Goal: Information Seeking & Learning: Learn about a topic

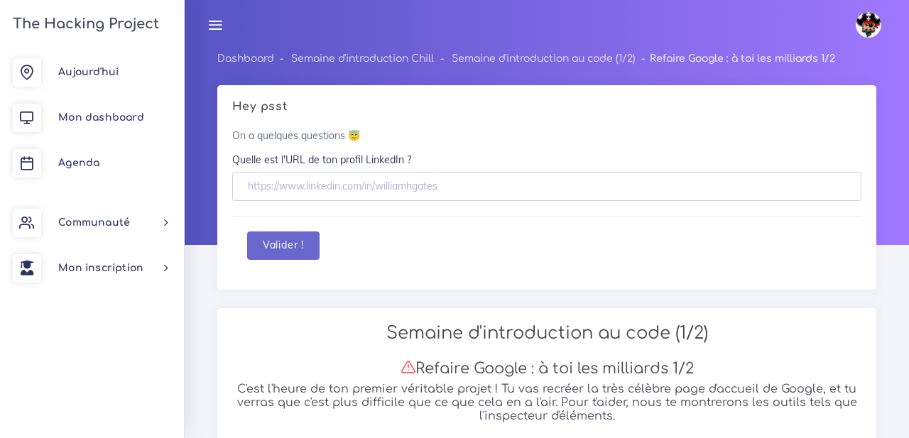
click at [320, 241] on div "Valider !" at bounding box center [546, 245] width 599 height 29
click at [327, 243] on div "Valider !" at bounding box center [546, 245] width 599 height 29
click at [239, 239] on div "Valider !" at bounding box center [546, 246] width 629 height 60
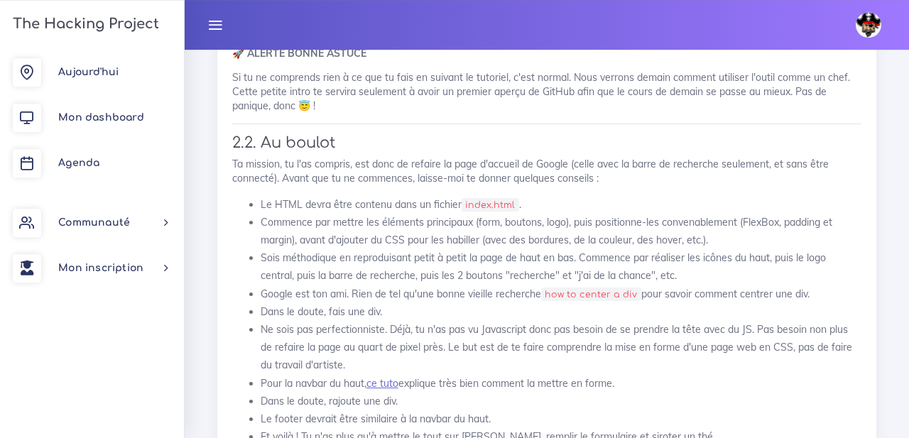
scroll to position [1397, 0]
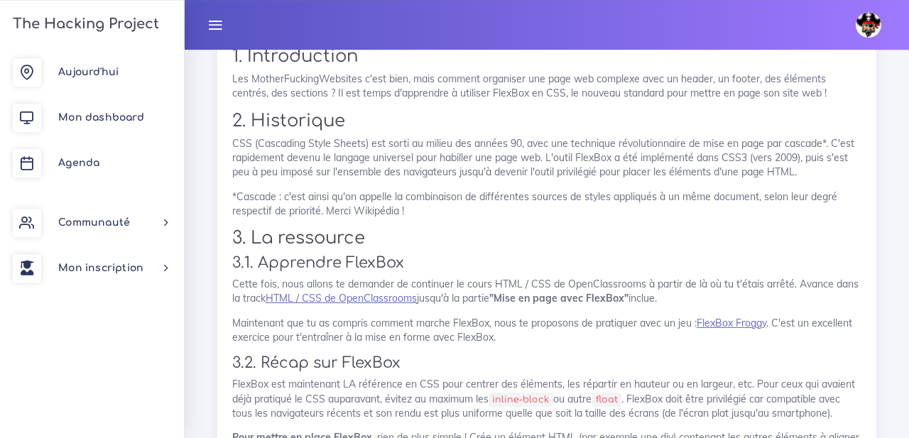
scroll to position [2025, 0]
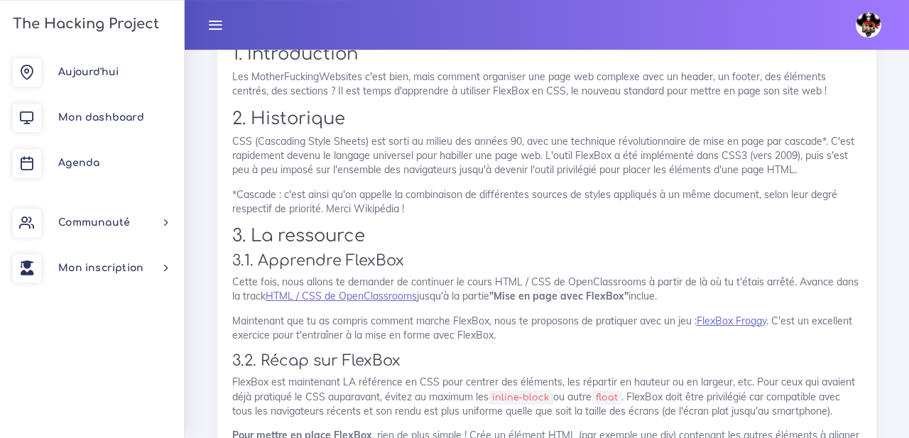
click at [593, 285] on p "Cette fois, nous allons te demander de continuer le cours HTML / CSS de OpenCla…" at bounding box center [546, 289] width 629 height 29
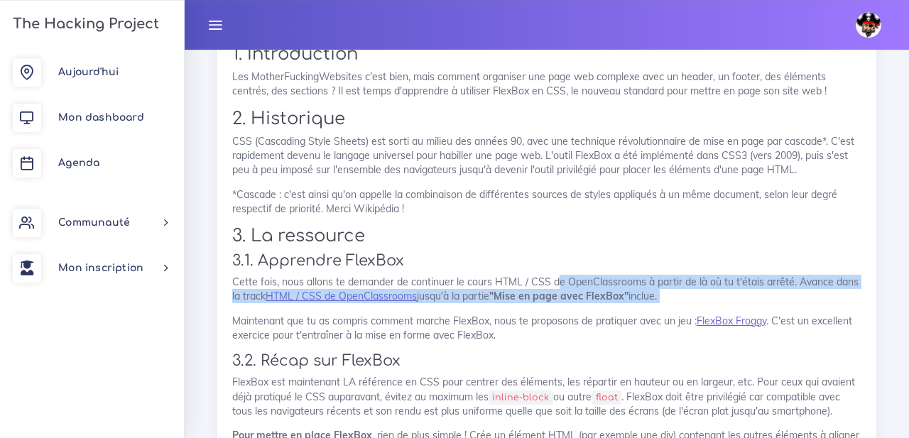
drag, startPoint x: 554, startPoint y: 287, endPoint x: 666, endPoint y: 315, distance: 115.7
click at [672, 300] on p "Cette fois, nous allons te demander de continuer le cours HTML / CSS de OpenCla…" at bounding box center [546, 289] width 629 height 29
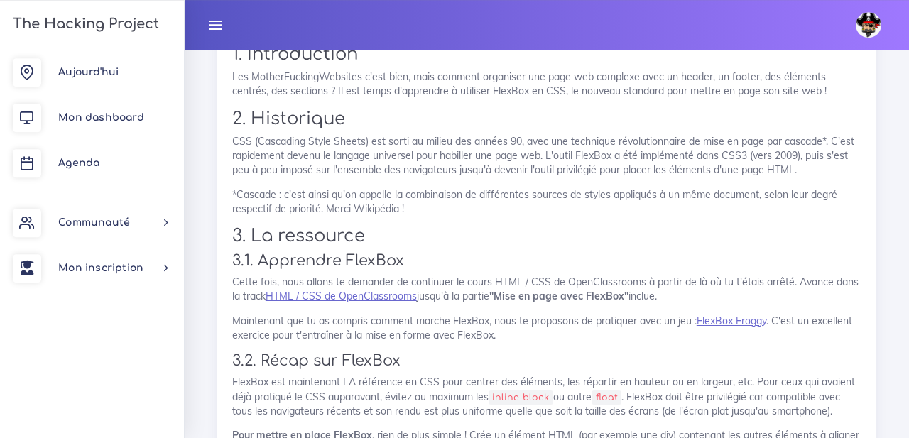
drag, startPoint x: 552, startPoint y: 283, endPoint x: 674, endPoint y: 302, distance: 124.3
click at [674, 302] on p "Cette fois, nous allons te demander de continuer le cours HTML / CSS de OpenCla…" at bounding box center [546, 289] width 629 height 29
drag, startPoint x: 554, startPoint y: 285, endPoint x: 690, endPoint y: 308, distance: 138.3
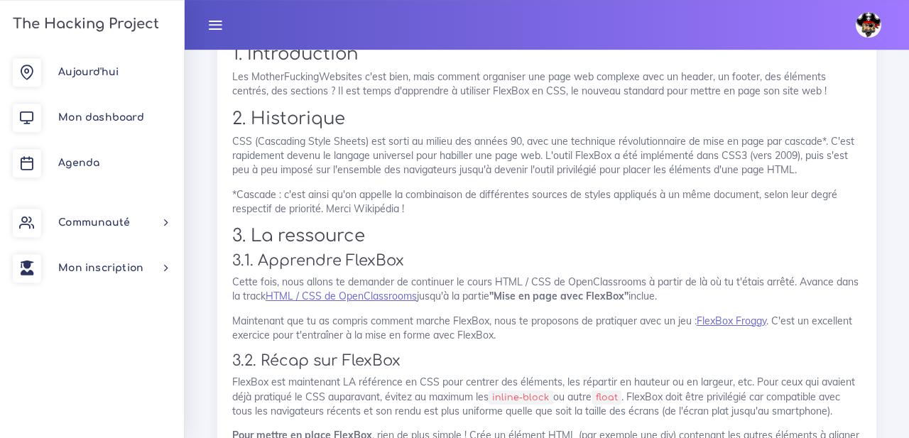
click at [681, 303] on p "Cette fois, nous allons te demander de continuer le cours HTML / CSS de OpenCla…" at bounding box center [546, 289] width 629 height 29
click at [410, 260] on h3 "3.1. Apprendre FlexBox" at bounding box center [546, 261] width 629 height 18
click at [427, 238] on h2 "3. La ressource" at bounding box center [546, 236] width 629 height 21
click at [372, 235] on h2 "3. La ressource" at bounding box center [546, 236] width 629 height 21
click at [371, 234] on h2 "3. La ressource" at bounding box center [546, 236] width 629 height 21
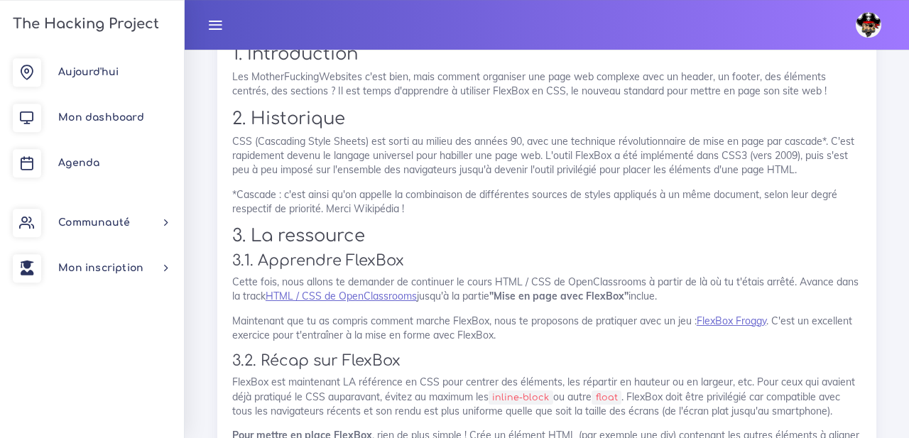
click at [412, 207] on p "*Cascade : c'est ainsi qu'on appelle la combinaison de différentes sources de s…" at bounding box center [546, 201] width 629 height 29
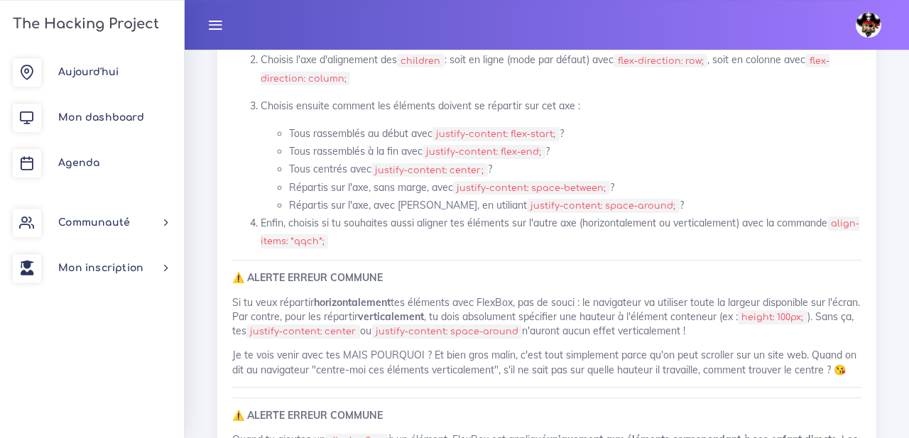
scroll to position [2583, 0]
click at [498, 171] on li "Tous centrés avec justify-content: center; ?" at bounding box center [575, 169] width 572 height 18
click at [497, 167] on li "Tous centrés avec justify-content: center; ?" at bounding box center [575, 169] width 572 height 18
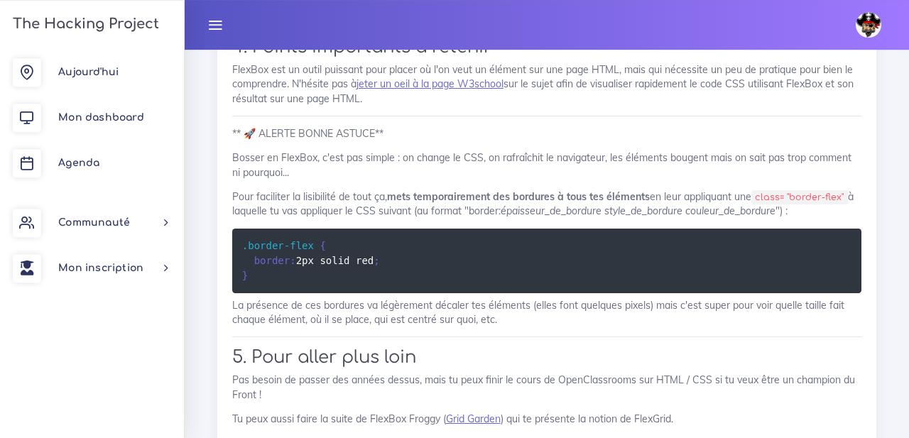
scroll to position [2987, 0]
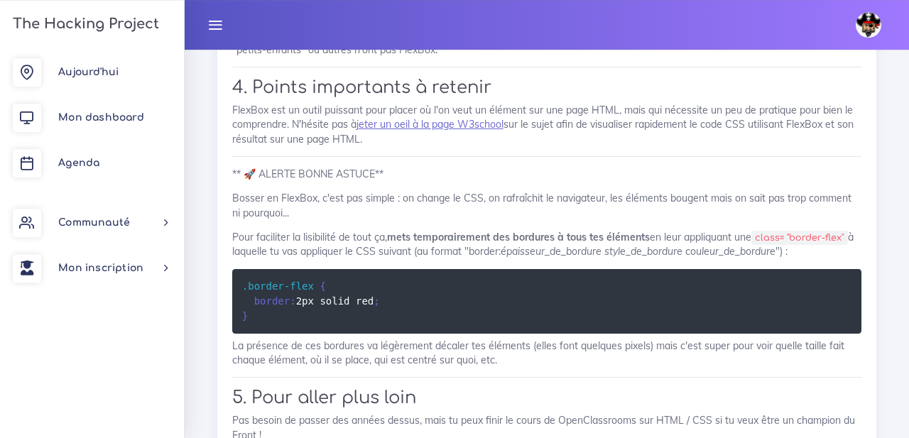
click at [376, 139] on p "FlexBox est un outil puissant pour placer où l'on veut un élément sur une page …" at bounding box center [546, 124] width 629 height 43
click at [371, 138] on p "FlexBox est un outil puissant pour placer où l'on veut un élément sur une page …" at bounding box center [546, 124] width 629 height 43
drag, startPoint x: 234, startPoint y: 112, endPoint x: 401, endPoint y: 150, distance: 171.0
click at [401, 146] on p "FlexBox est un outil puissant pour placer où l'on veut un élément sur une page …" at bounding box center [546, 124] width 629 height 43
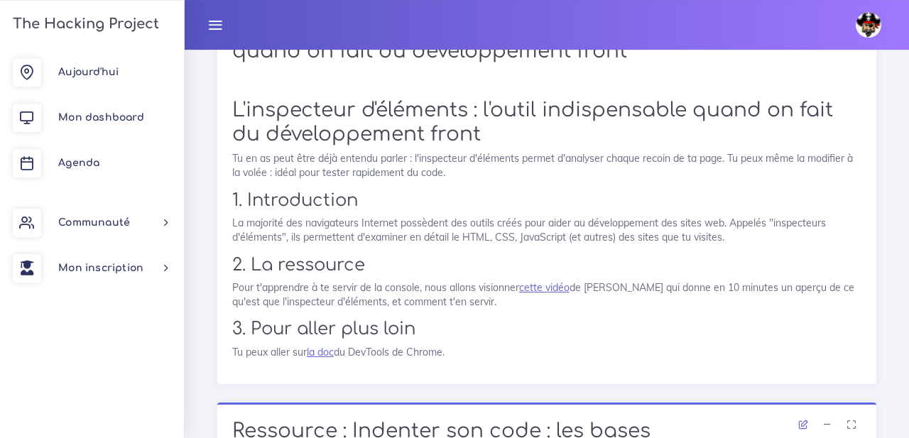
scroll to position [3525, 0]
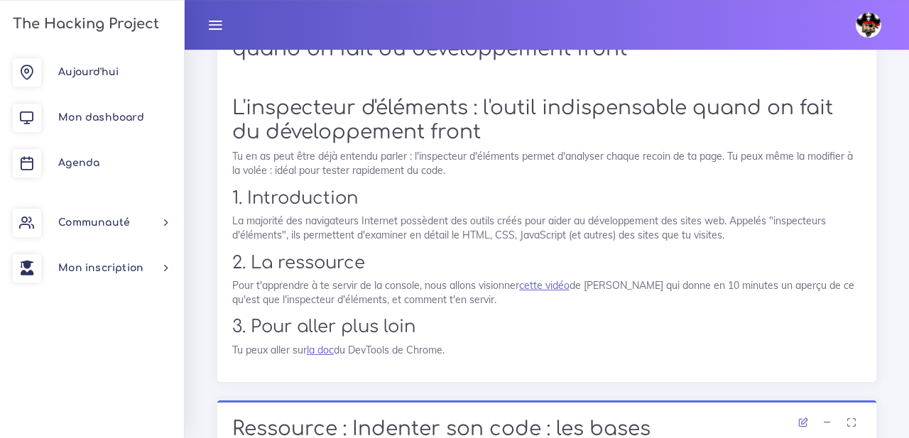
drag, startPoint x: 234, startPoint y: 112, endPoint x: 498, endPoint y: 366, distance: 366.5
click at [498, 366] on div "L'inspecteur d'éléments : l'outil indispensable quand on fait du développement …" at bounding box center [546, 232] width 659 height 300
drag, startPoint x: 459, startPoint y: 356, endPoint x: 218, endPoint y: 110, distance: 343.9
click at [218, 110] on div "L'inspecteur d'éléments : l'outil indispensable quand on fait du développement …" at bounding box center [546, 232] width 659 height 300
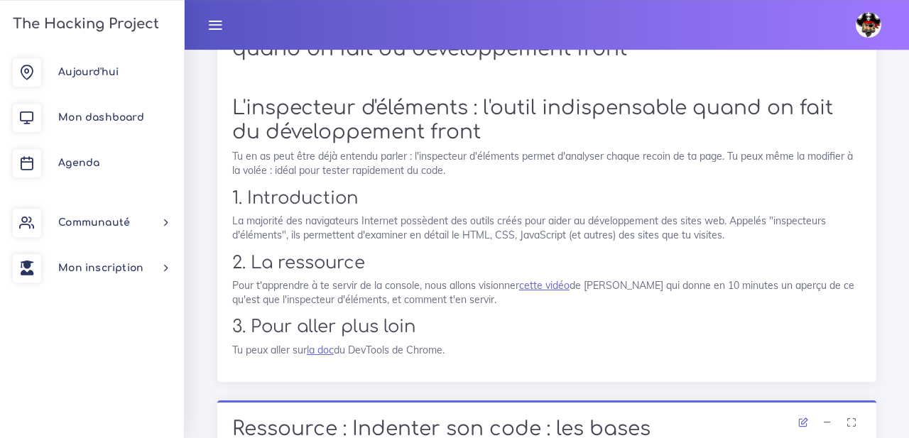
click at [231, 110] on div "L'inspecteur d'éléments : l'outil indispensable quand on fait du développement …" at bounding box center [546, 232] width 659 height 300
drag, startPoint x: 235, startPoint y: 111, endPoint x: 470, endPoint y: 350, distance: 335.3
click at [470, 350] on div "L'inspecteur d'éléments : l'outil indispensable quand on fait du développement …" at bounding box center [546, 227] width 629 height 261
click at [470, 350] on p "Tu peux aller sur la doc du DevTools de Chrome." at bounding box center [546, 350] width 629 height 14
drag, startPoint x: 458, startPoint y: 351, endPoint x: 232, endPoint y: 106, distance: 333.6
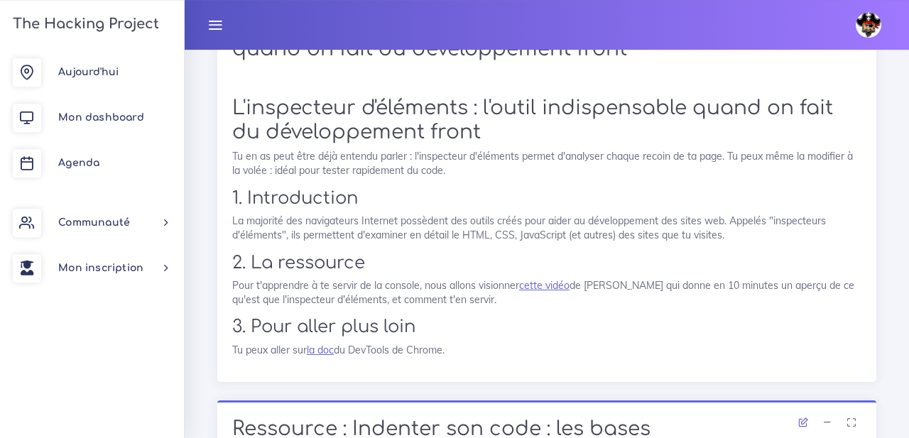
click at [232, 106] on div "L'inspecteur d'éléments : l'outil indispensable quand on fait du développement …" at bounding box center [546, 232] width 659 height 300
click at [226, 107] on div "L'inspecteur d'éléments : l'outil indispensable quand on fait du développement …" at bounding box center [546, 232] width 659 height 300
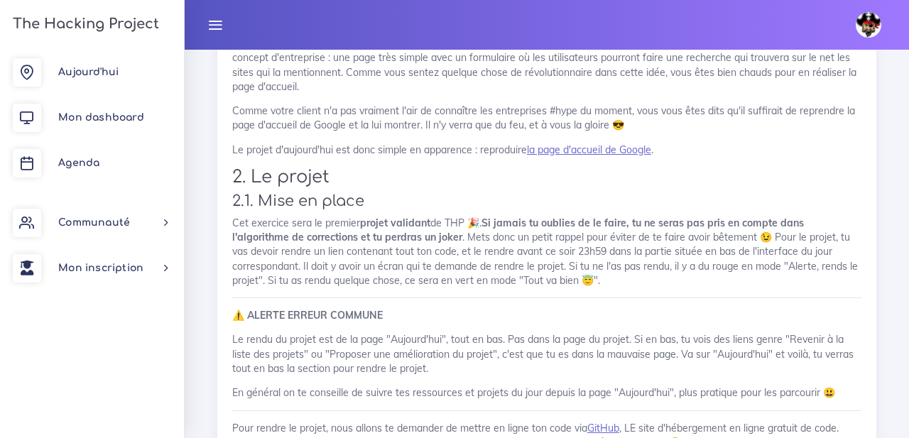
scroll to position [959, 0]
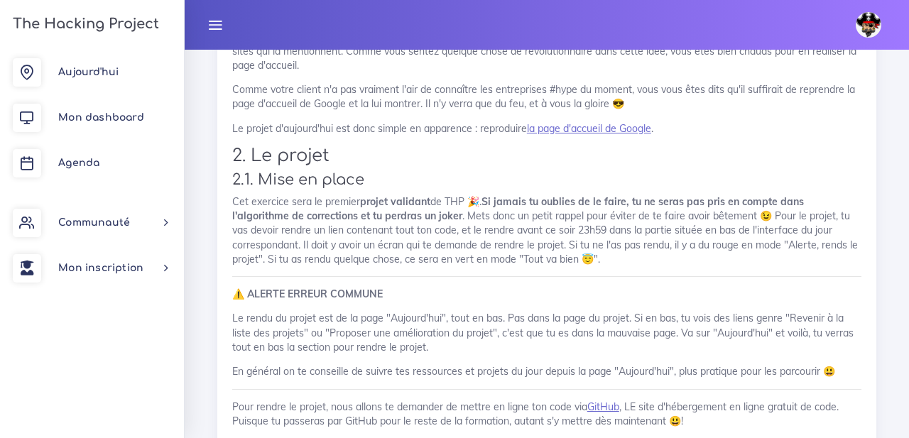
click at [214, 199] on div "Projets : Recréer la page d'accueil de Google (1/2) Recréer la page d'accueil d…" at bounding box center [547, 413] width 680 height 1107
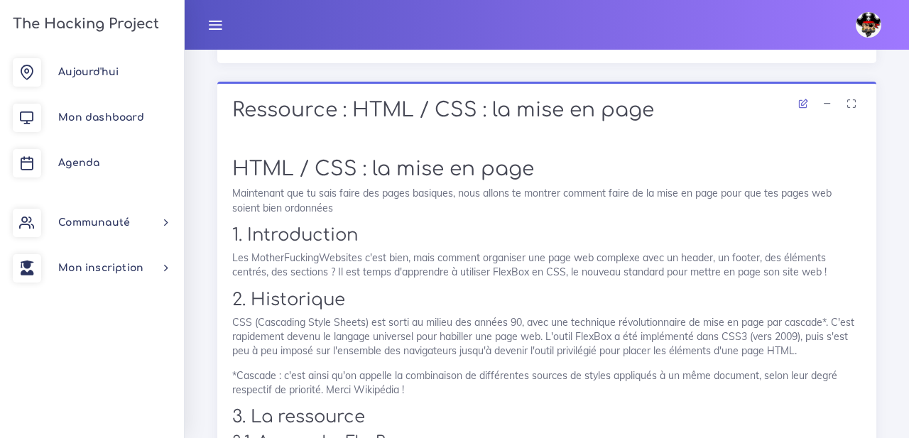
scroll to position [1862, 0]
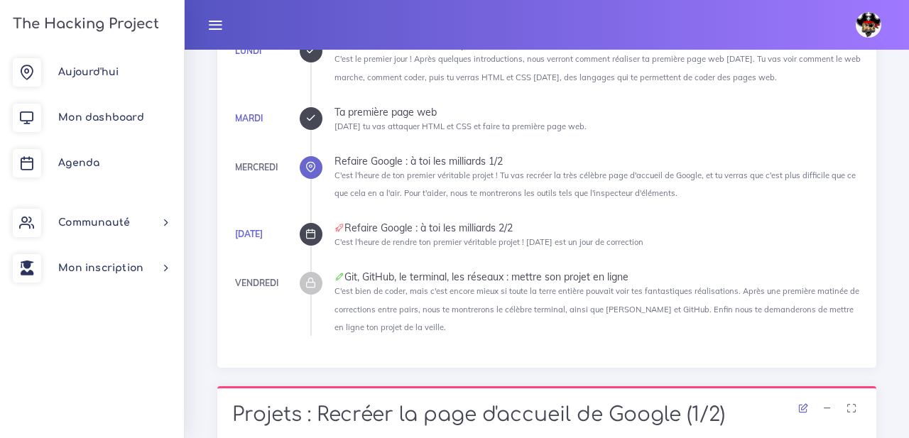
scroll to position [505, 0]
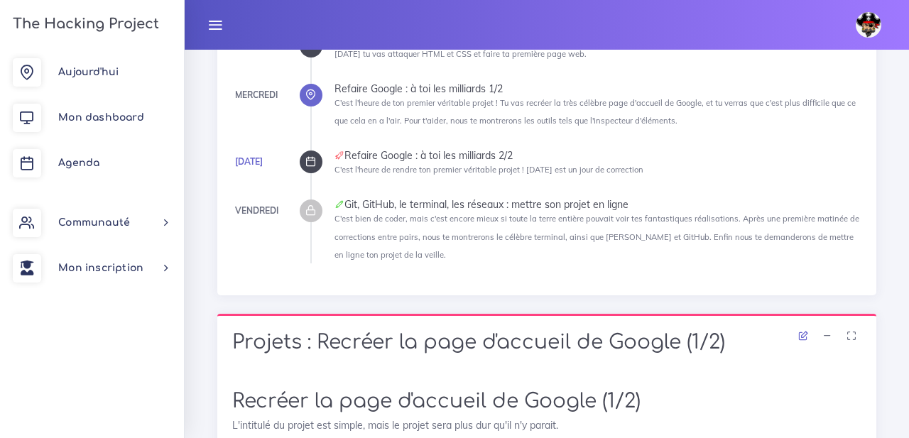
click at [214, 163] on div "Semaine d'introduction au code (1/2) Refaire Google : à toi les milliards 1/2 C…" at bounding box center [547, 58] width 680 height 511
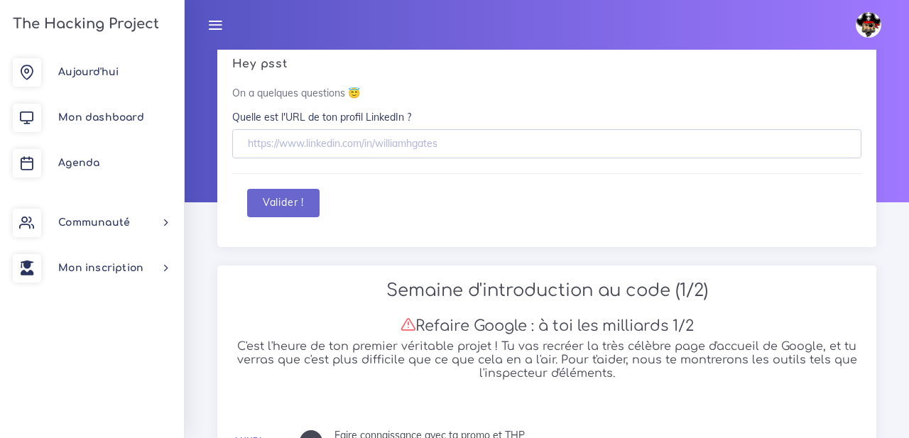
scroll to position [0, 0]
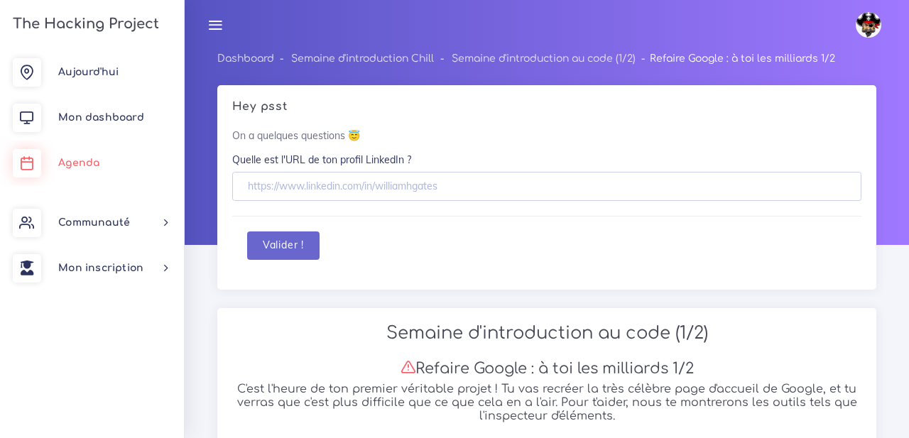
click at [115, 168] on link "Agenda" at bounding box center [92, 163] width 184 height 45
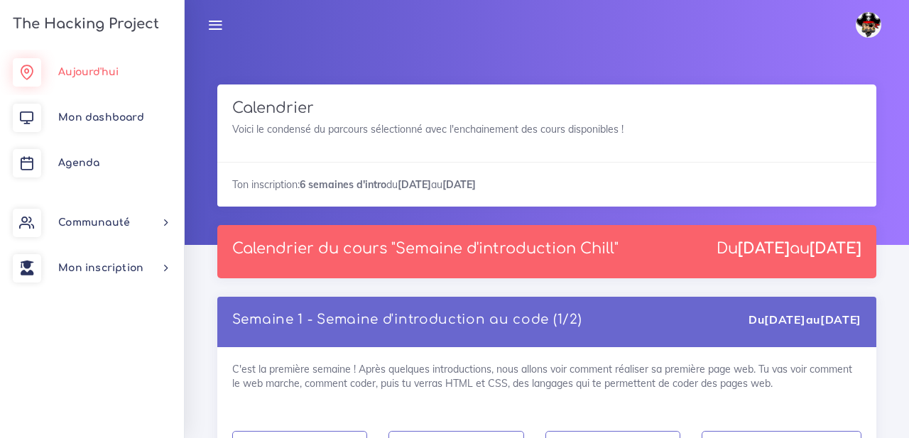
click at [102, 87] on link "Aujourd'hui" at bounding box center [92, 72] width 184 height 45
